Goal: Find specific page/section

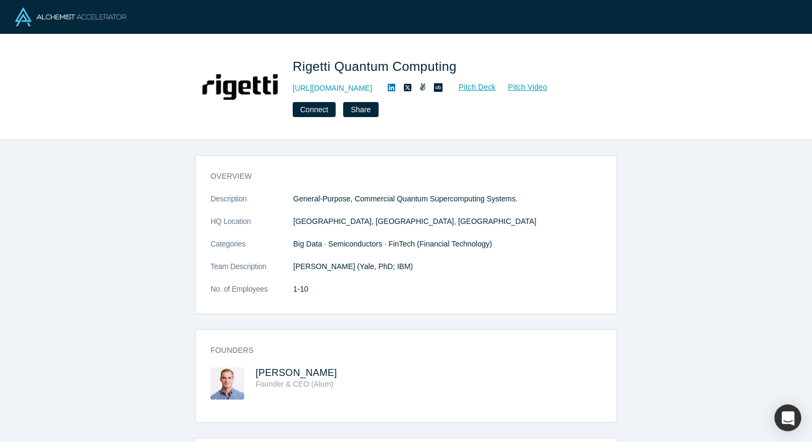
click at [55, 19] on img at bounding box center [70, 17] width 111 height 19
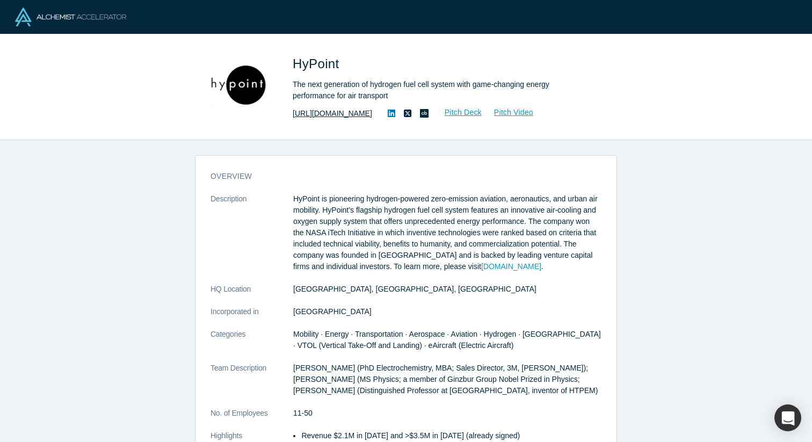
click at [319, 118] on link "[URL][DOMAIN_NAME]" at bounding box center [332, 113] width 79 height 11
